Goal: Find contact information: Find contact information

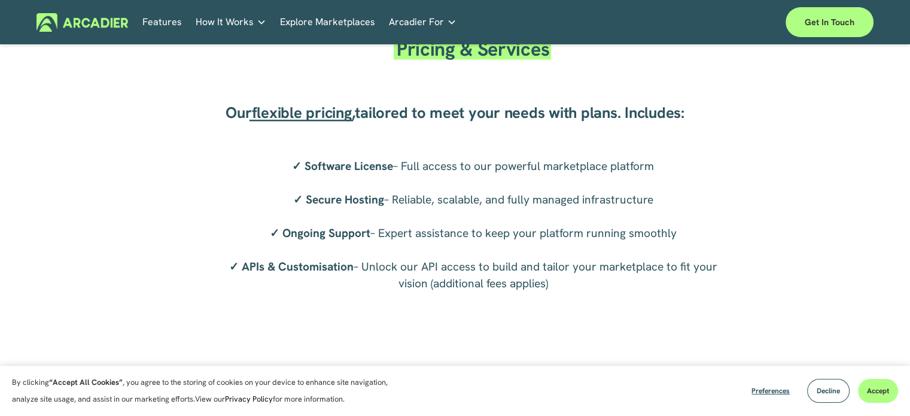
scroll to position [2303, 0]
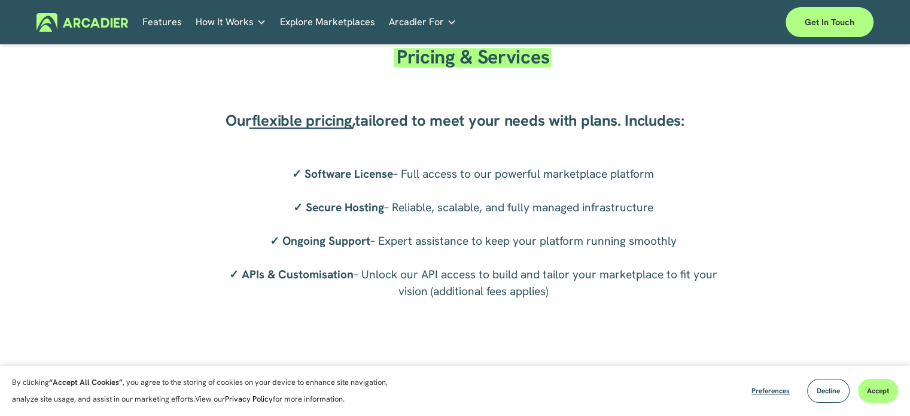
click at [325, 124] on span "flexible pricing" at bounding box center [302, 120] width 100 height 20
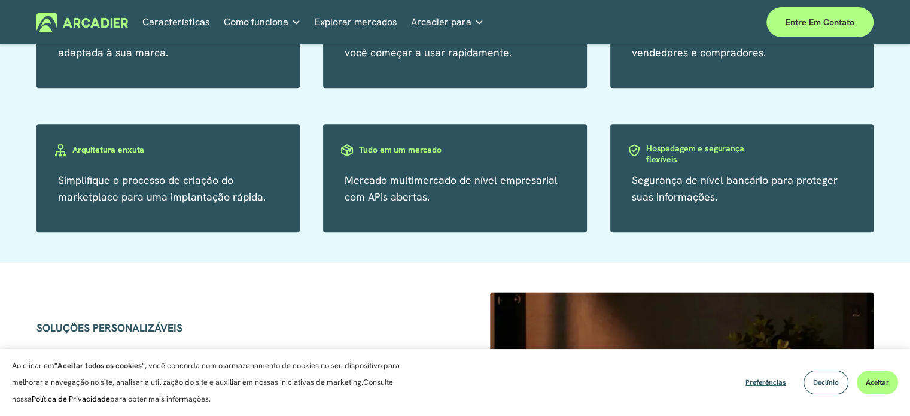
scroll to position [1177, 0]
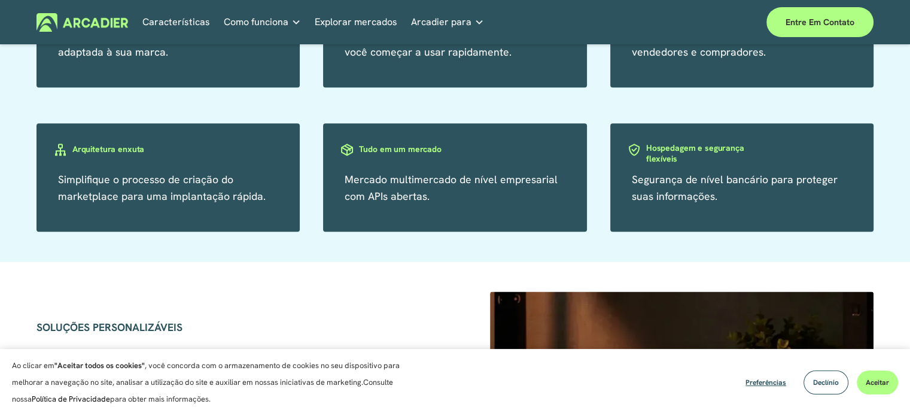
click at [323, 236] on div "PRINCIPAIS CARACTERÍSTICAS Personalização completa do marketplace adaptada à su…" at bounding box center [455, 87] width 910 height 348
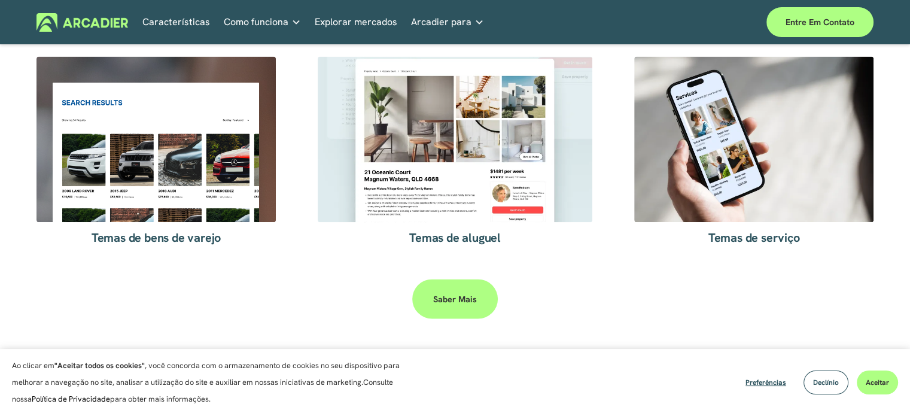
scroll to position [2096, 0]
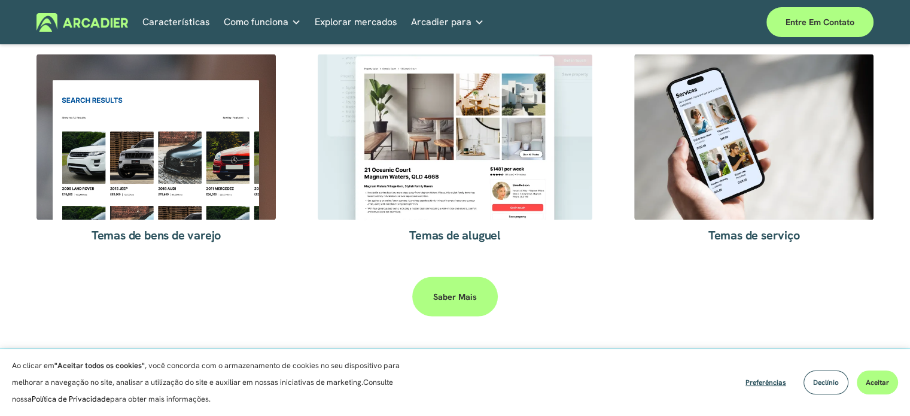
click at [205, 174] on div at bounding box center [155, 137] width 239 height 166
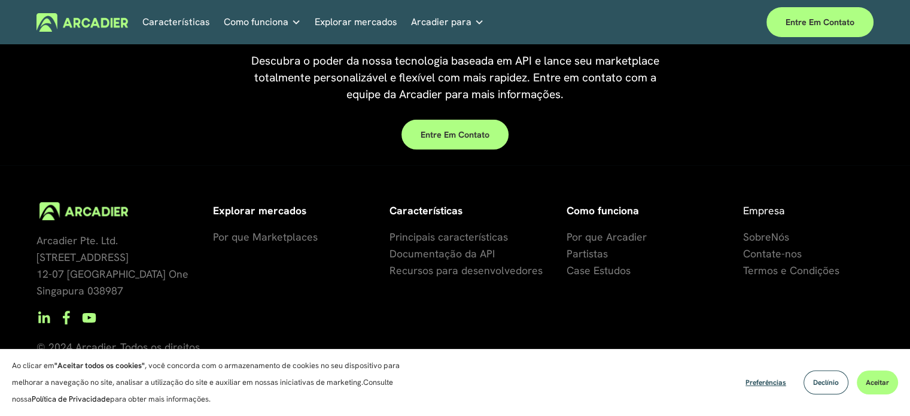
scroll to position [3618, 0]
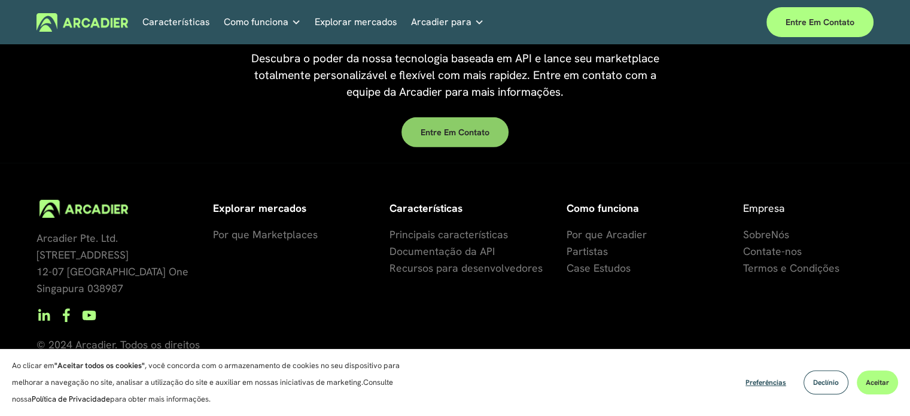
click at [464, 134] on font "Entre em contato" at bounding box center [455, 132] width 69 height 11
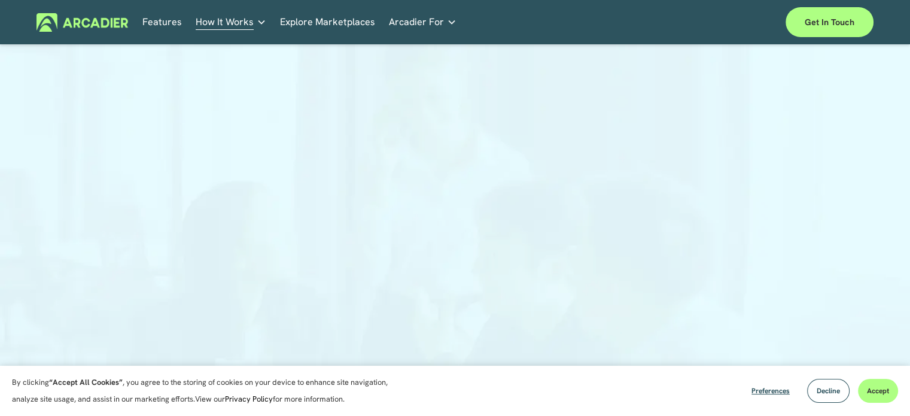
scroll to position [29, 0]
